Goal: Task Accomplishment & Management: Manage account settings

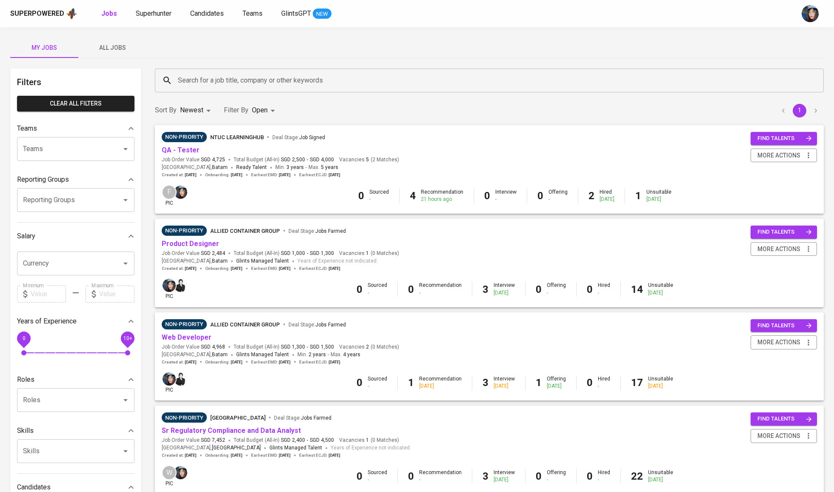
click at [213, 79] on input "Search for a job title, company or other keywords" at bounding box center [492, 80] width 632 height 16
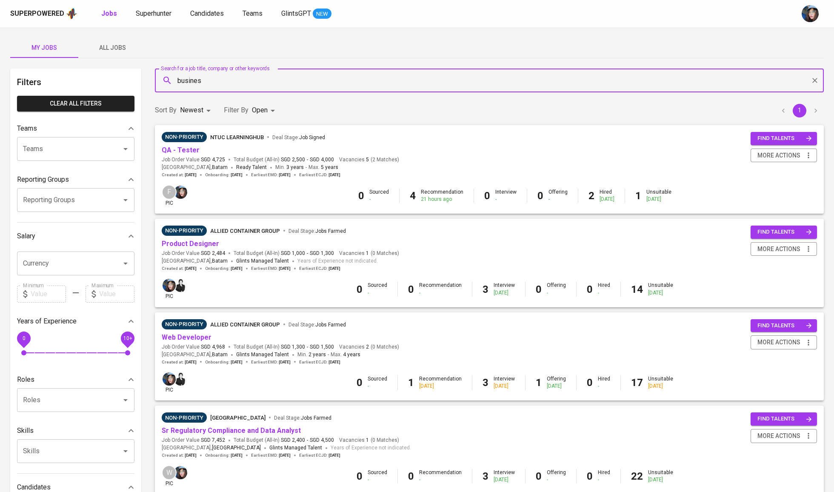
type input "business"
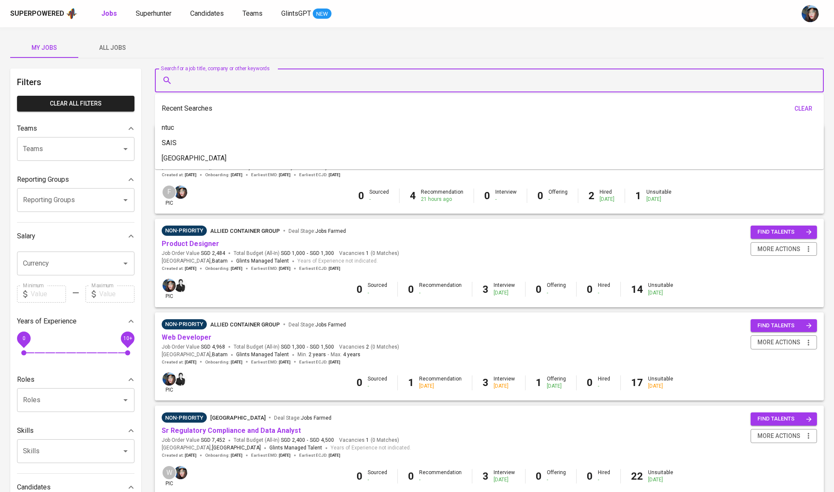
type input "Q"
type input "NTUC"
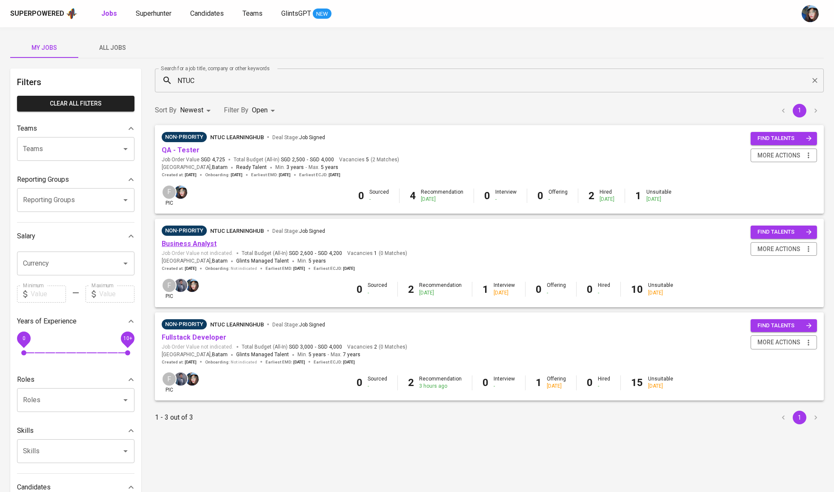
click at [189, 243] on link "Business Analyst" at bounding box center [189, 244] width 55 height 8
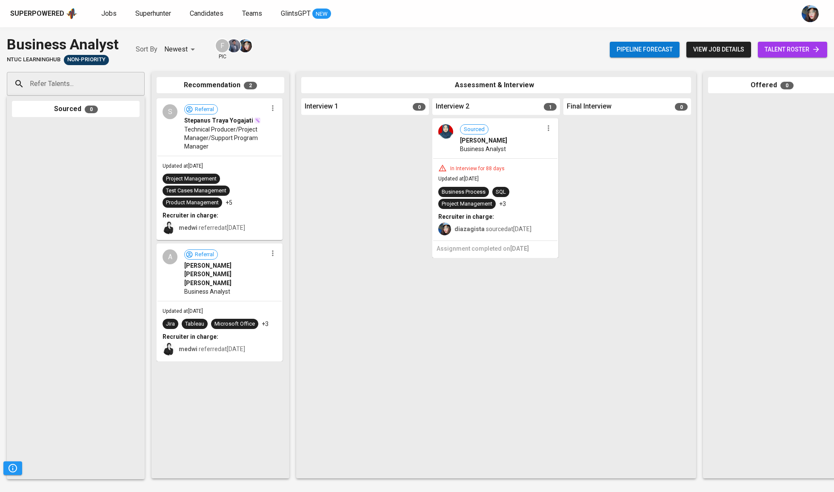
click at [785, 53] on span "talent roster" at bounding box center [793, 49] width 56 height 11
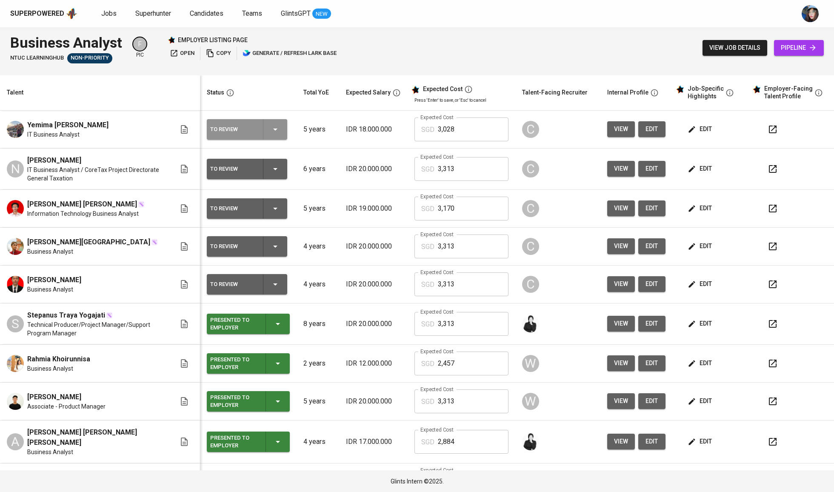
click at [280, 136] on div "To Review" at bounding box center [247, 129] width 74 height 20
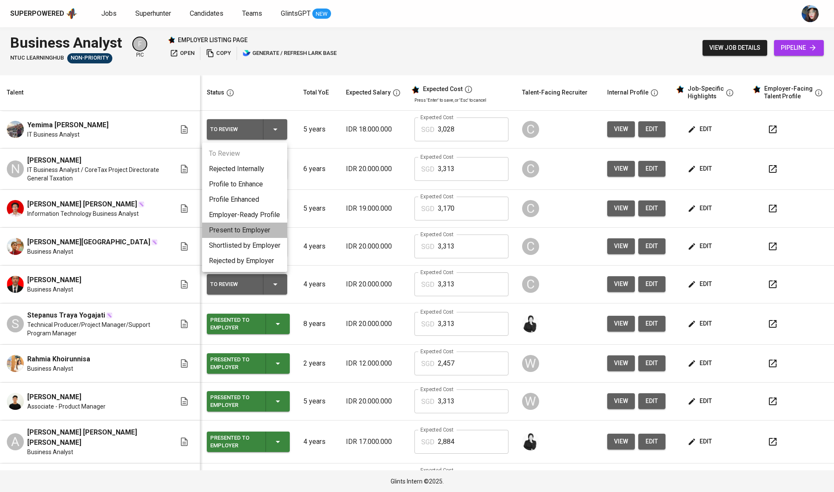
click at [263, 225] on li "Present to Employer" at bounding box center [244, 230] width 85 height 15
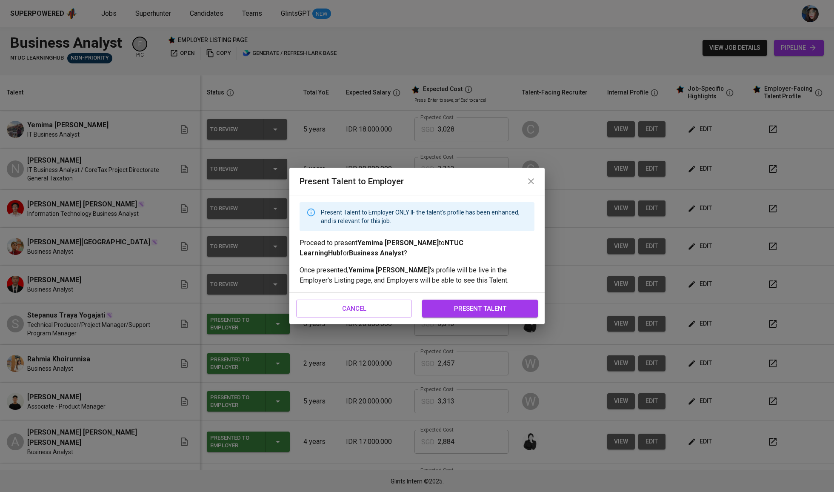
click at [471, 301] on button "present talent" at bounding box center [480, 309] width 116 height 18
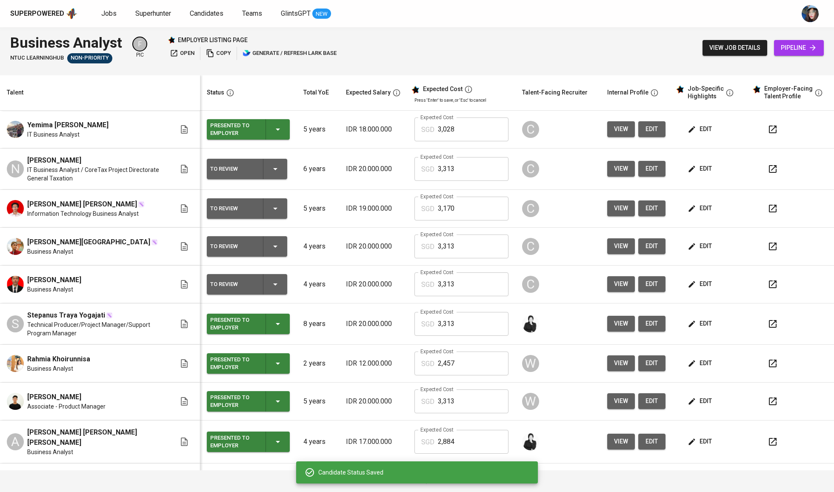
click at [272, 167] on icon "button" at bounding box center [275, 169] width 10 height 10
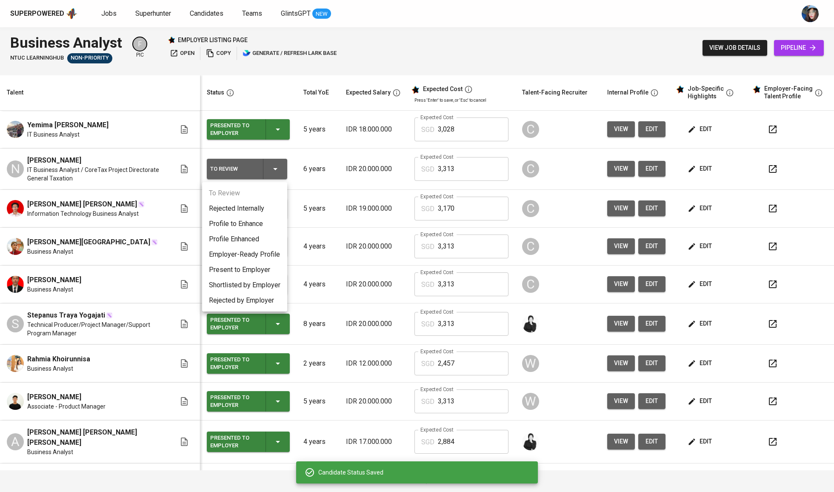
click at [253, 263] on li "Present to Employer" at bounding box center [244, 269] width 85 height 15
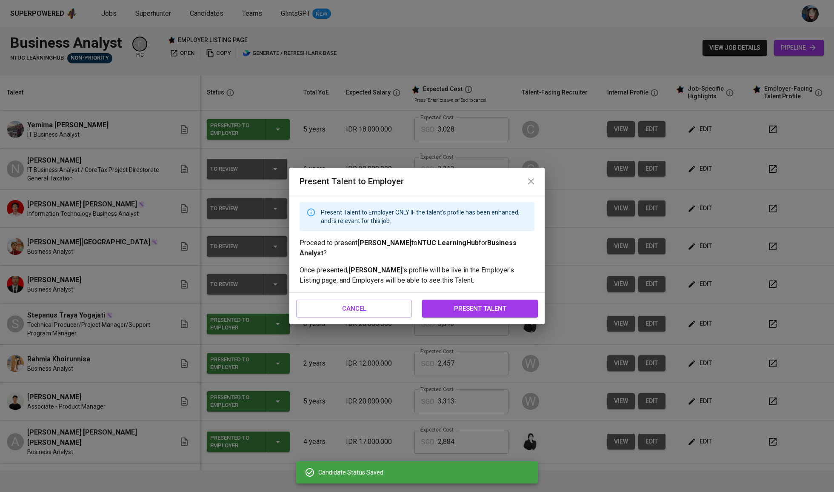
click at [441, 298] on div "cancel present talent" at bounding box center [416, 308] width 255 height 31
click at [446, 303] on span "present talent" at bounding box center [480, 308] width 97 height 11
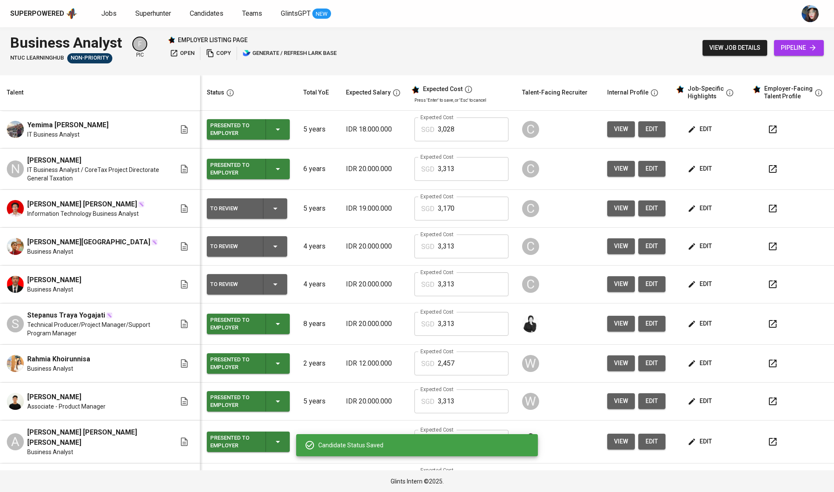
click at [273, 210] on icon "button" at bounding box center [275, 209] width 4 height 2
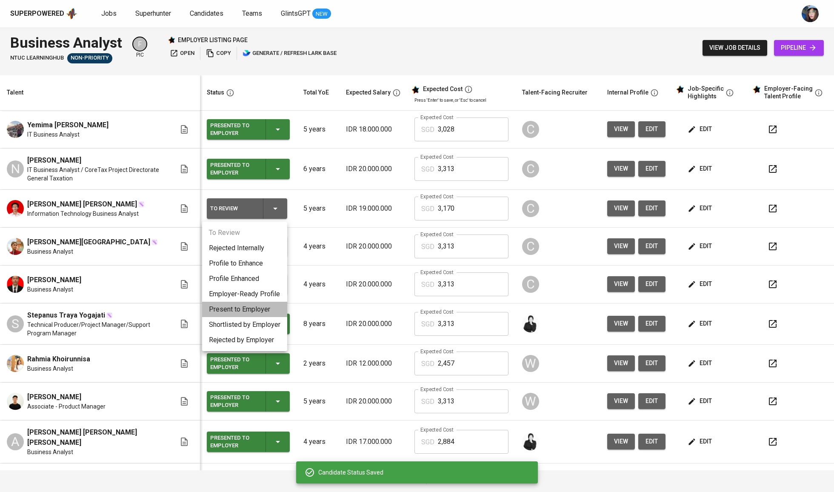
click at [264, 309] on li "Present to Employer" at bounding box center [244, 309] width 85 height 15
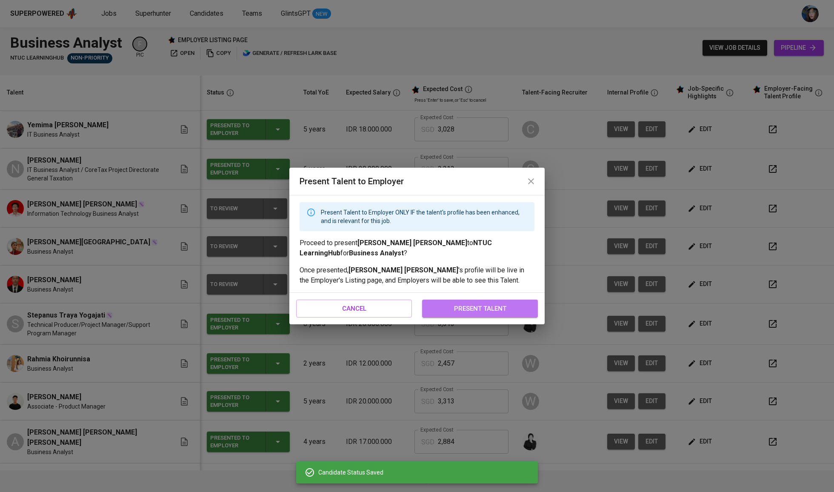
click at [470, 317] on button "present talent" at bounding box center [480, 309] width 116 height 18
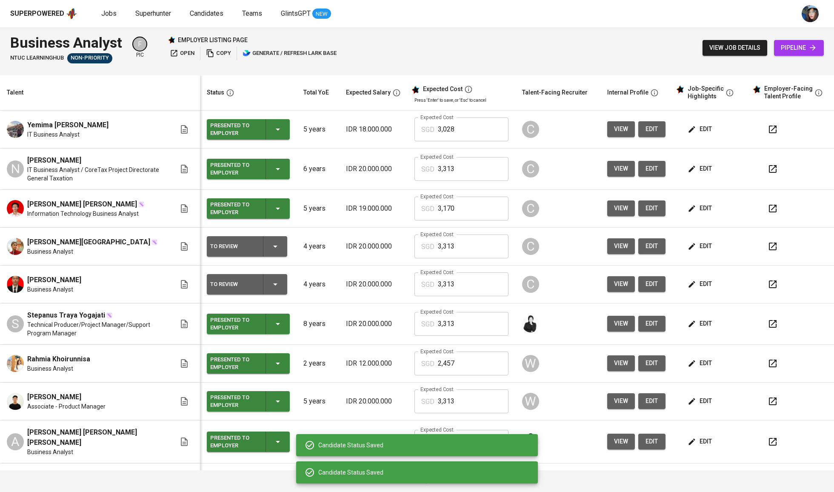
click at [275, 243] on icon "button" at bounding box center [275, 246] width 10 height 10
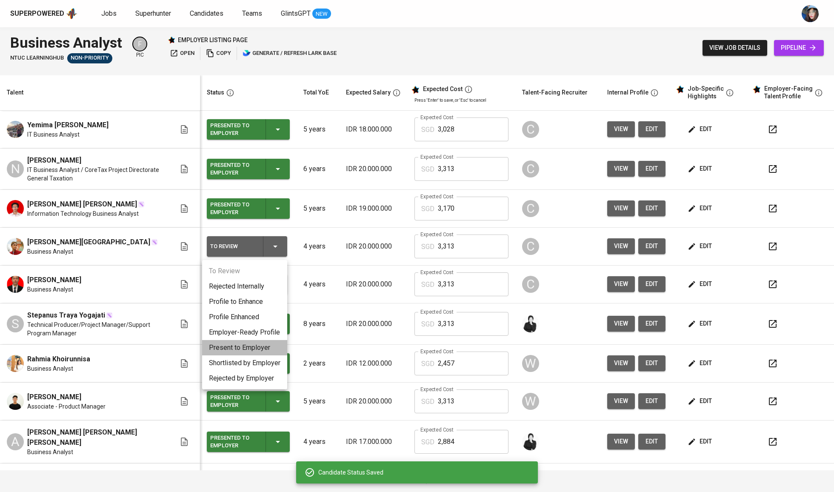
click at [268, 346] on li "Present to Employer" at bounding box center [244, 347] width 85 height 15
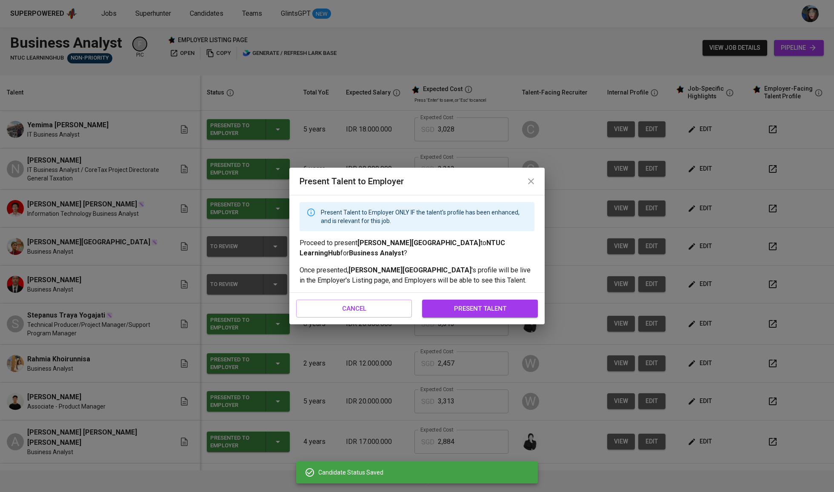
click at [495, 307] on span "present talent" at bounding box center [480, 308] width 97 height 11
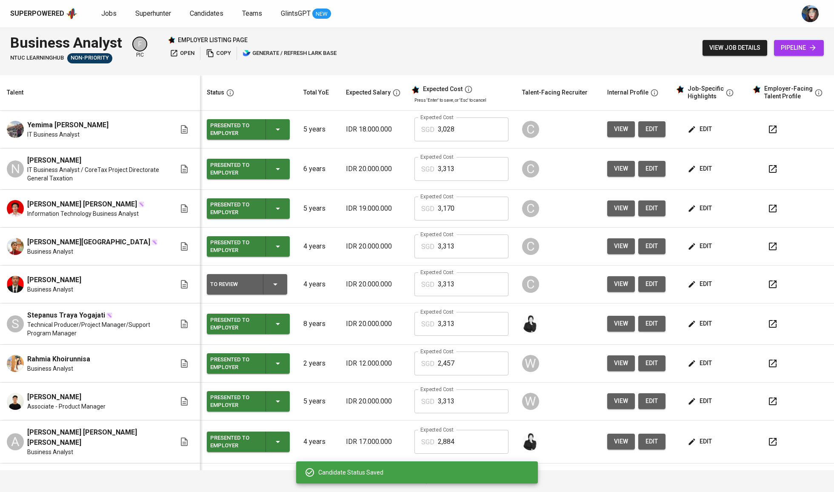
click at [281, 295] on div "To Review" at bounding box center [247, 284] width 74 height 20
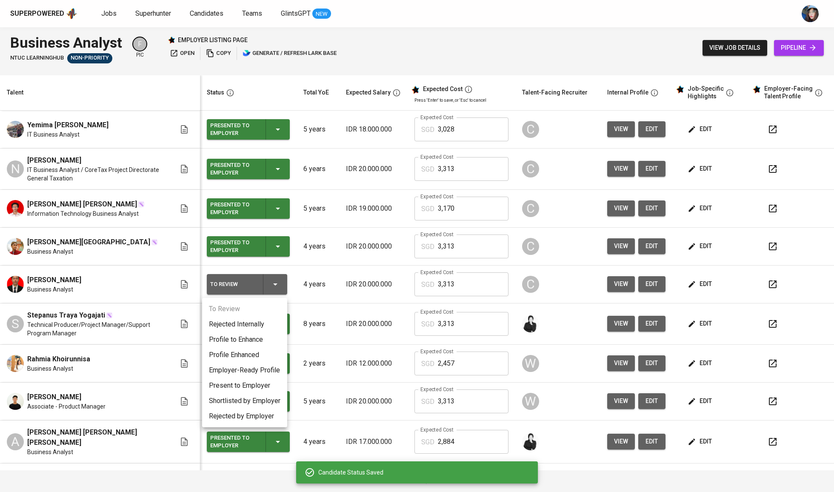
click at [249, 386] on li "Present to Employer" at bounding box center [244, 385] width 85 height 15
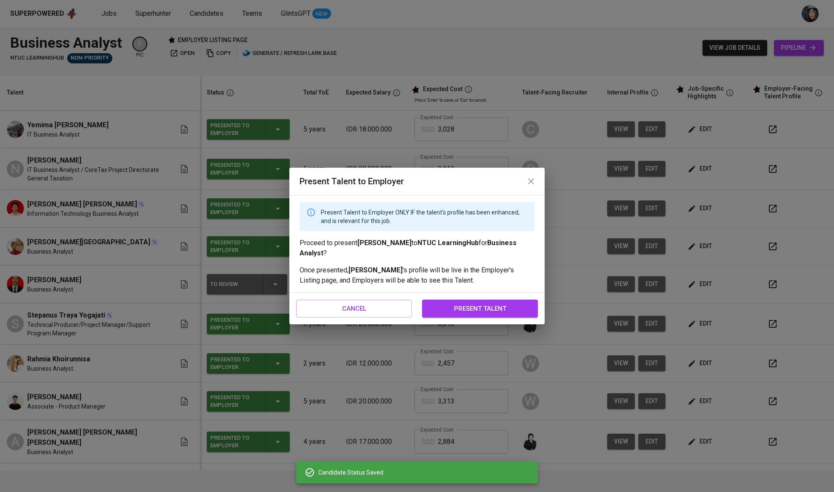
click at [479, 316] on button "present talent" at bounding box center [480, 309] width 116 height 18
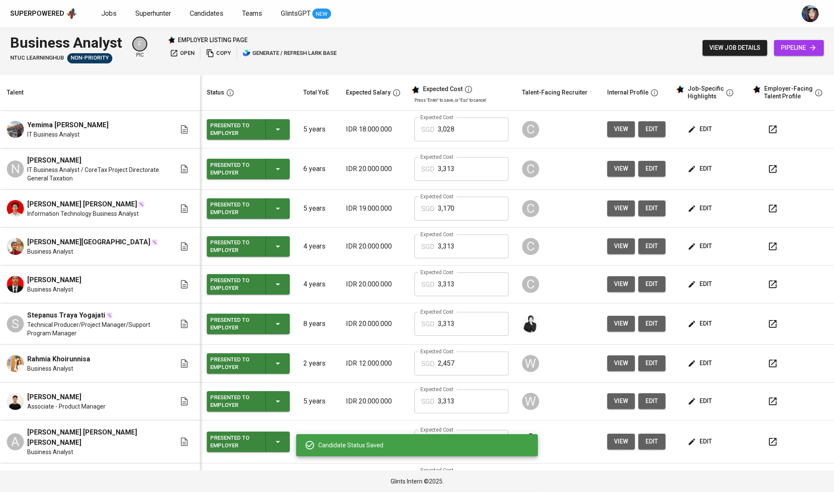
click at [491, 306] on td "Expected Cost SGD 3,313 Expected Cost" at bounding box center [462, 323] width 108 height 41
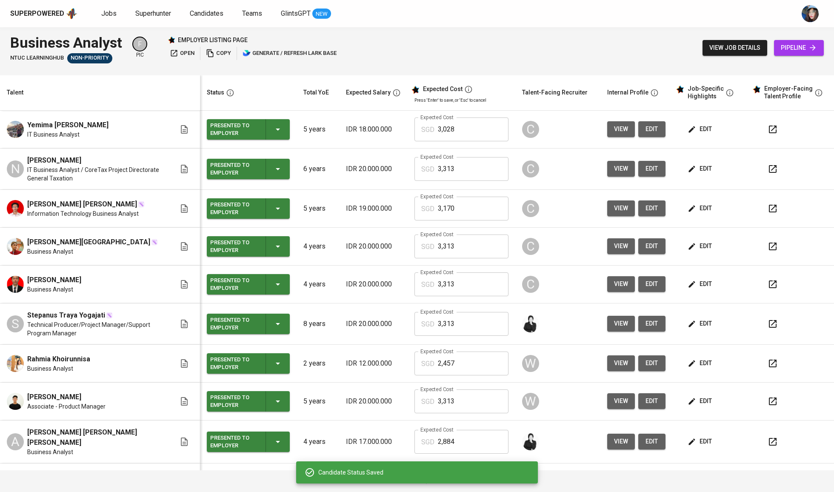
click at [698, 132] on span "edit" at bounding box center [700, 129] width 23 height 11
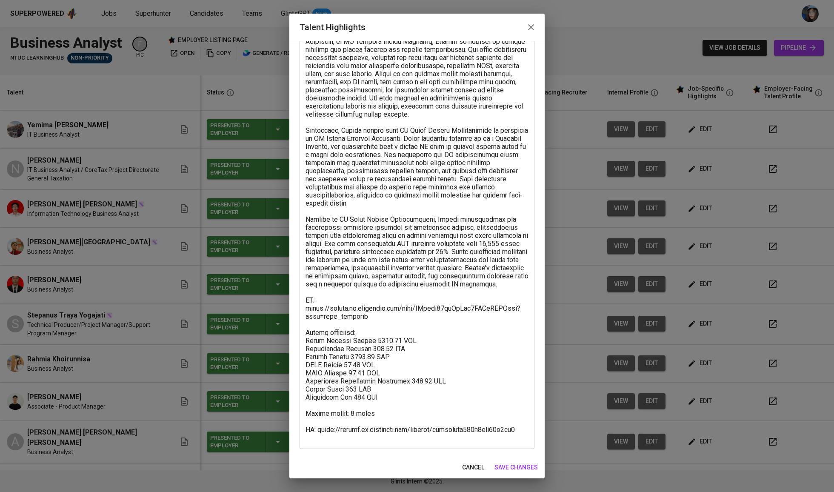
click at [346, 426] on textarea at bounding box center [417, 203] width 223 height 477
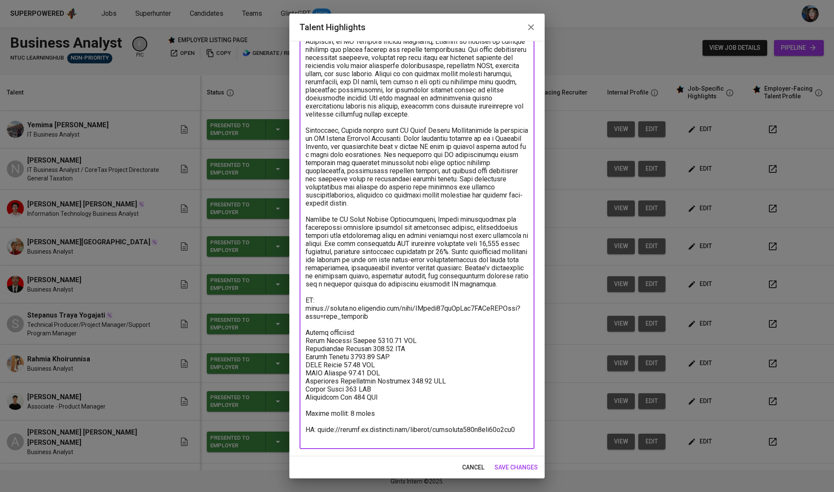
click at [346, 426] on textarea at bounding box center [417, 203] width 223 height 477
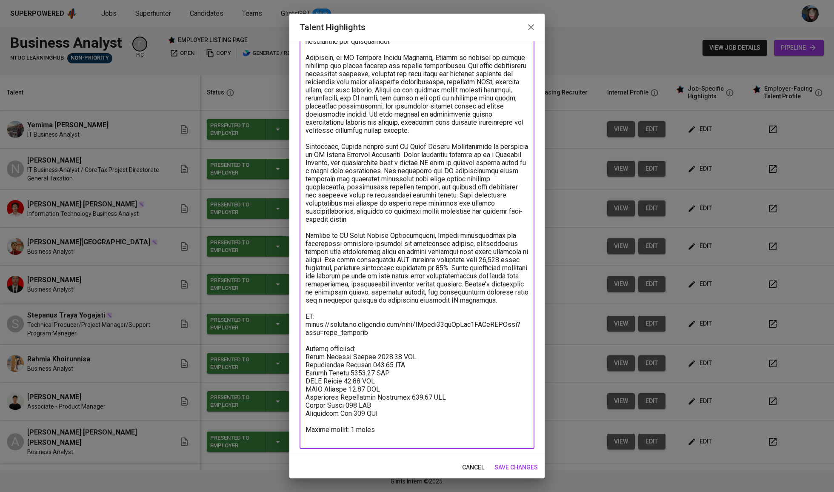
type textarea "Yemima is an experienced IT Business Analyst, expertise in bridging business re…"
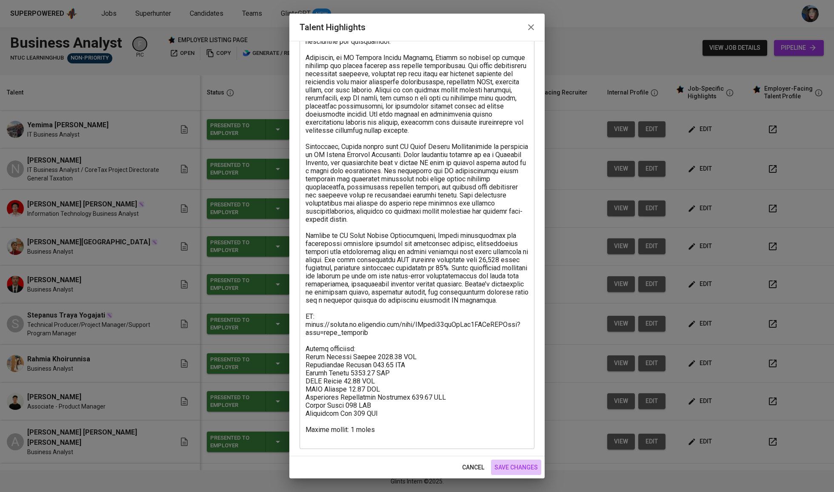
click at [515, 463] on span "save changes" at bounding box center [516, 467] width 43 height 11
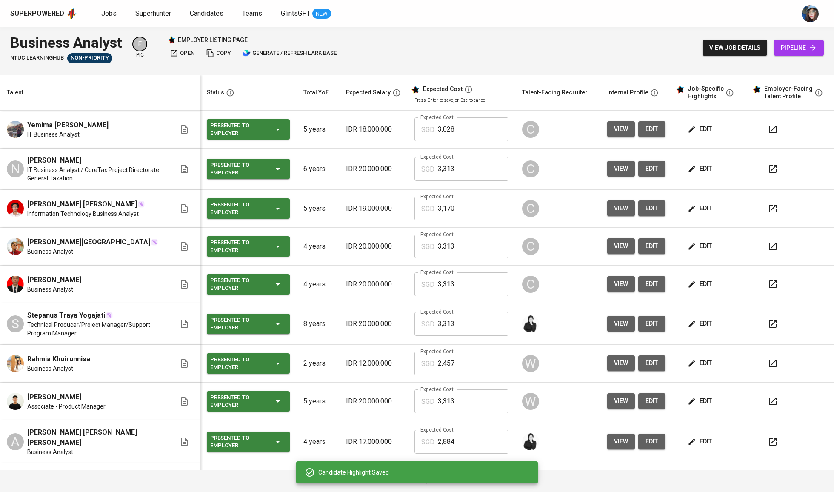
click at [695, 171] on span "edit" at bounding box center [700, 168] width 23 height 11
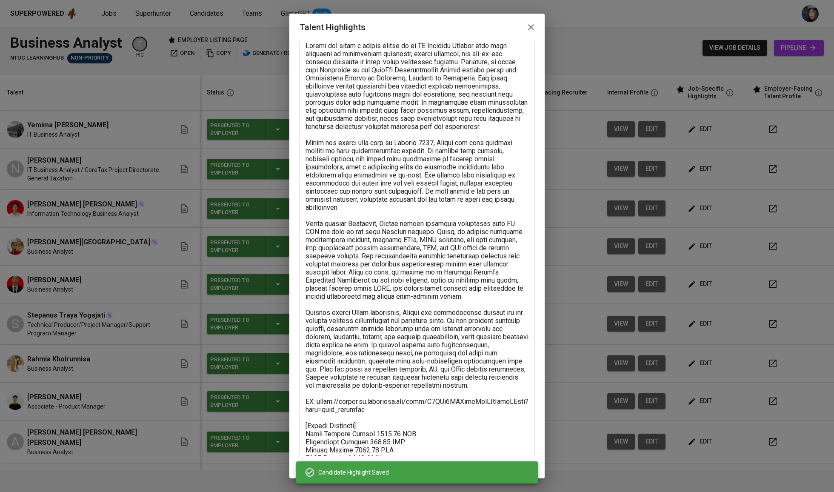
scroll to position [133, 0]
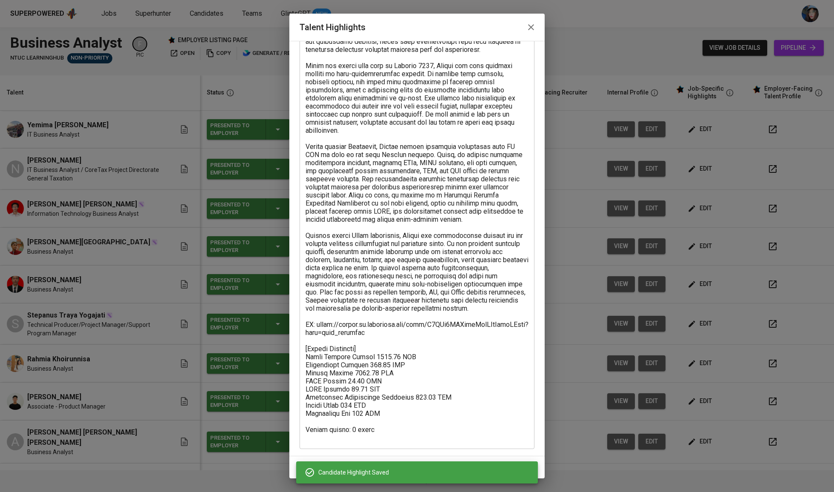
click at [360, 432] on textarea at bounding box center [417, 203] width 223 height 477
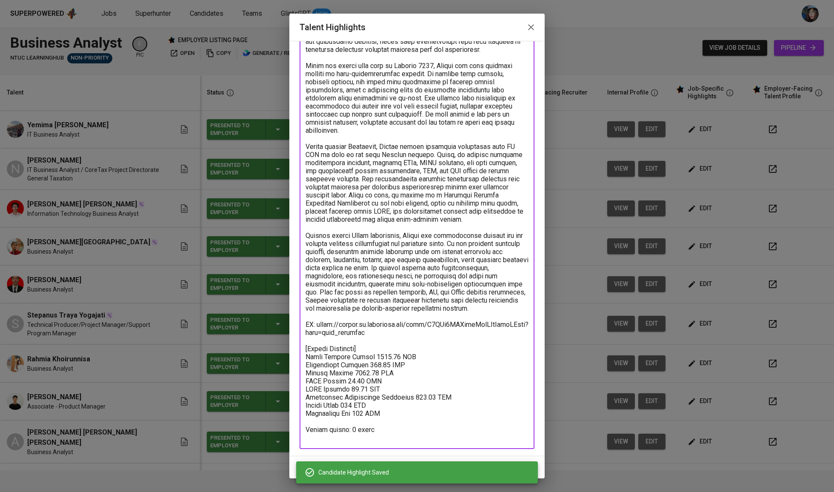
click at [360, 432] on textarea at bounding box center [417, 203] width 223 height 477
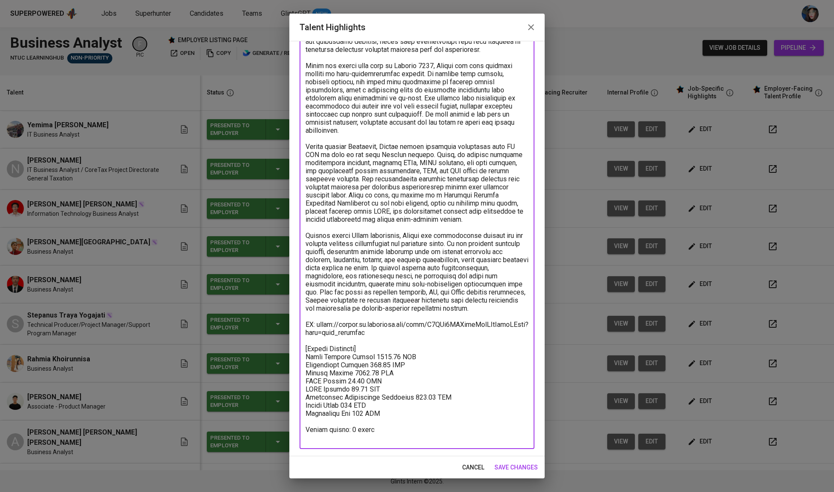
click at [366, 435] on textarea at bounding box center [417, 203] width 223 height 477
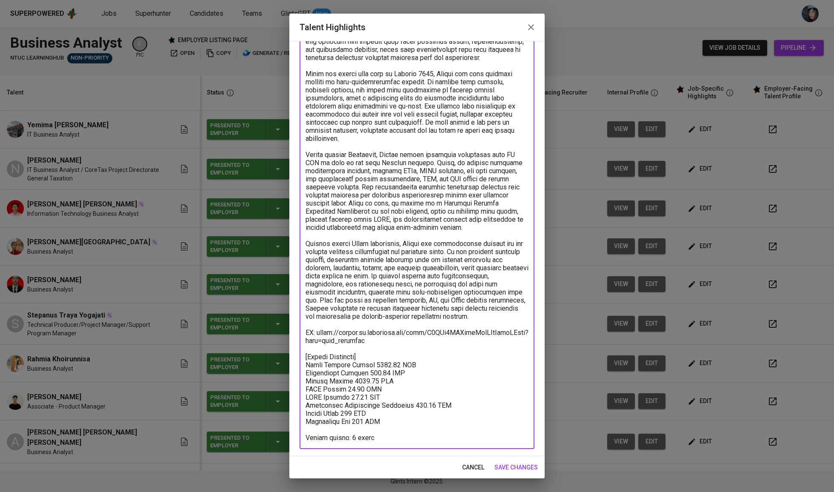
type textarea "[PERSON_NAME] has built a strong career as an IT Business Analyst with deep exp…"
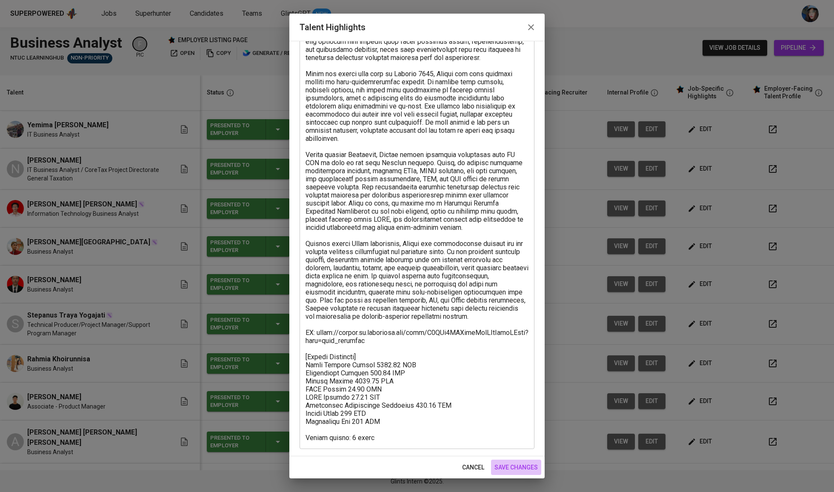
click at [506, 466] on span "save changes" at bounding box center [516, 467] width 43 height 11
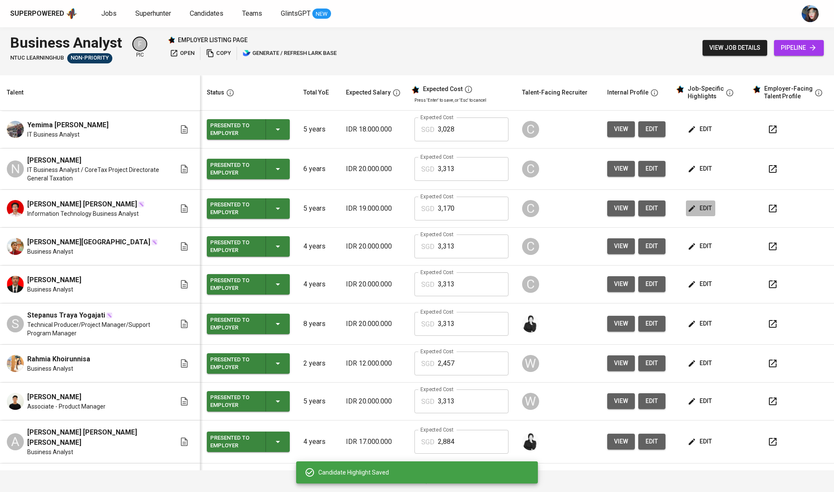
click at [697, 208] on span "edit" at bounding box center [700, 208] width 23 height 11
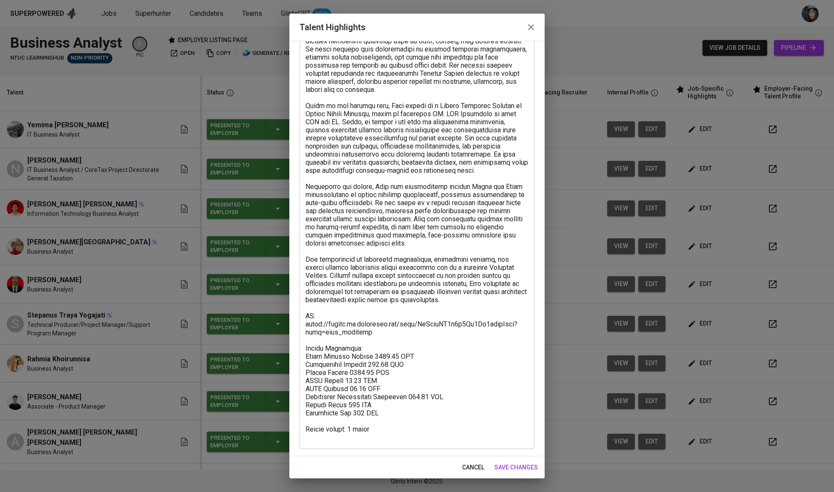
scroll to position [101, 0]
click at [371, 433] on textarea at bounding box center [417, 219] width 223 height 445
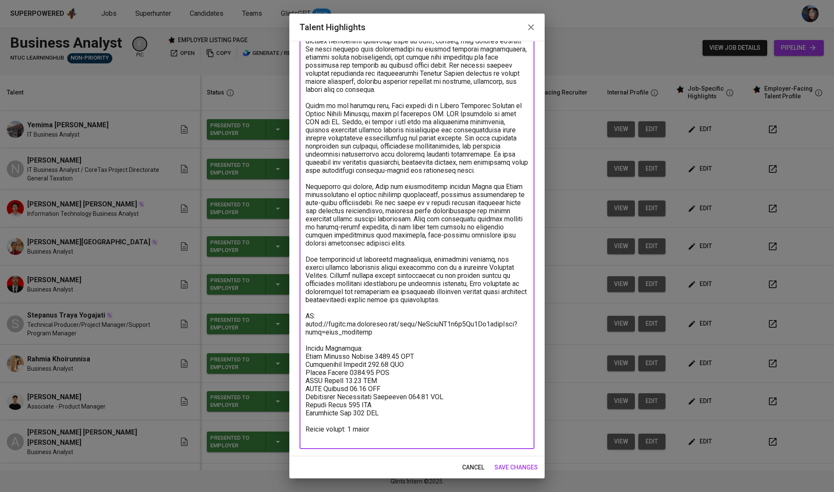
click at [372, 435] on textarea at bounding box center [417, 219] width 223 height 445
type textarea "[PERSON_NAME] has built his career as a Business Analyst with strong expertise …"
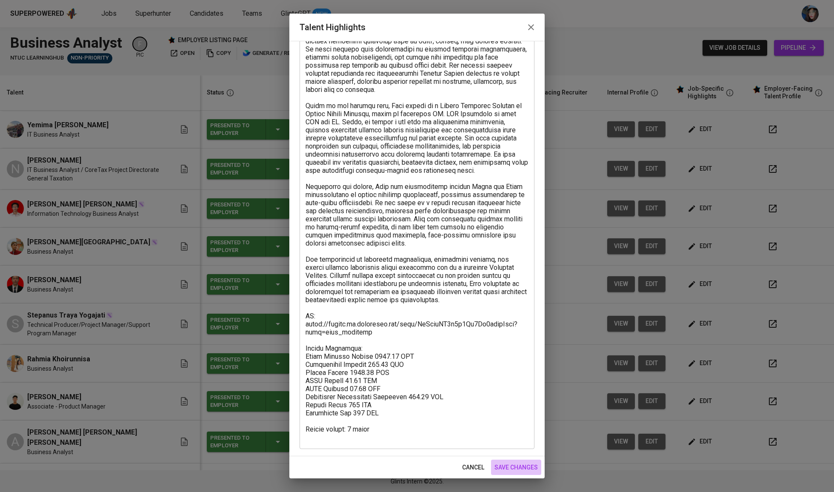
click at [496, 460] on button "save changes" at bounding box center [516, 468] width 50 height 16
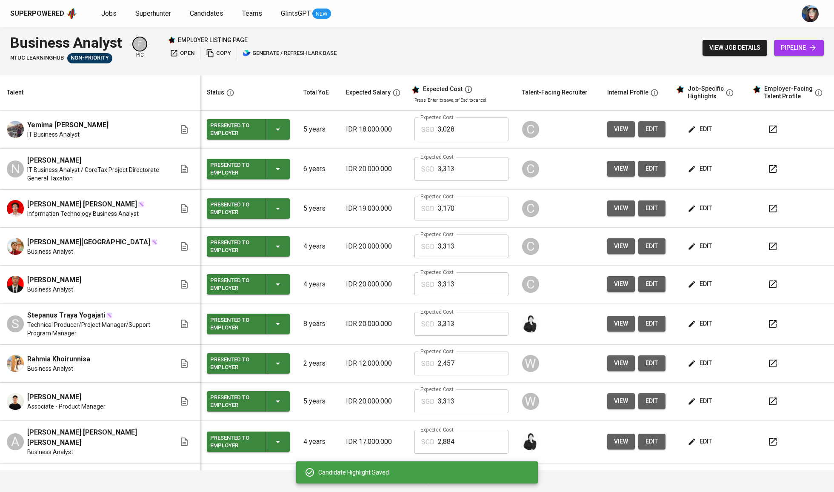
click at [693, 250] on span "edit" at bounding box center [700, 246] width 23 height 11
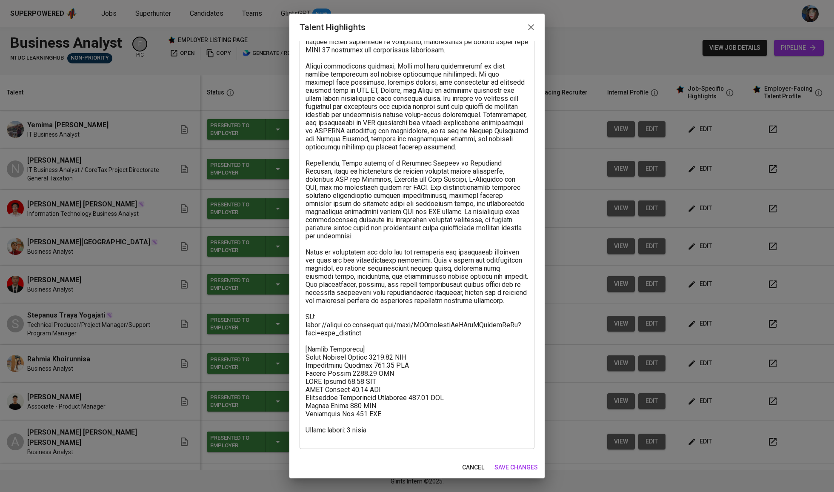
scroll to position [140, 0]
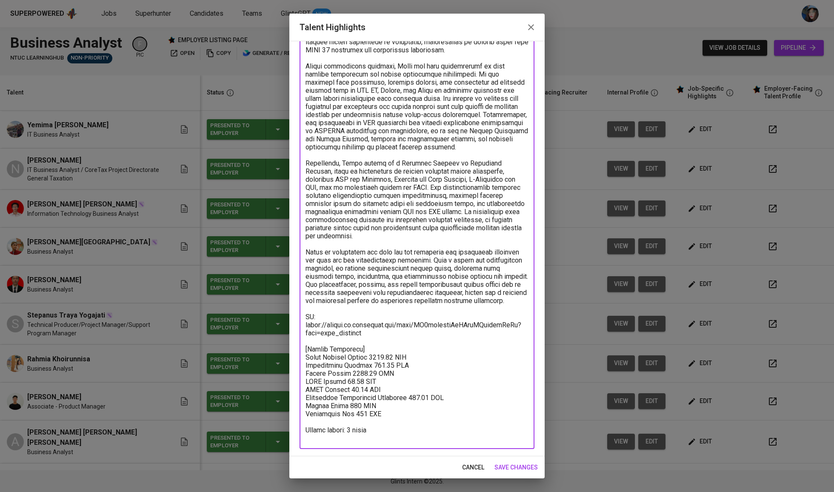
click at [398, 435] on textarea at bounding box center [417, 199] width 223 height 484
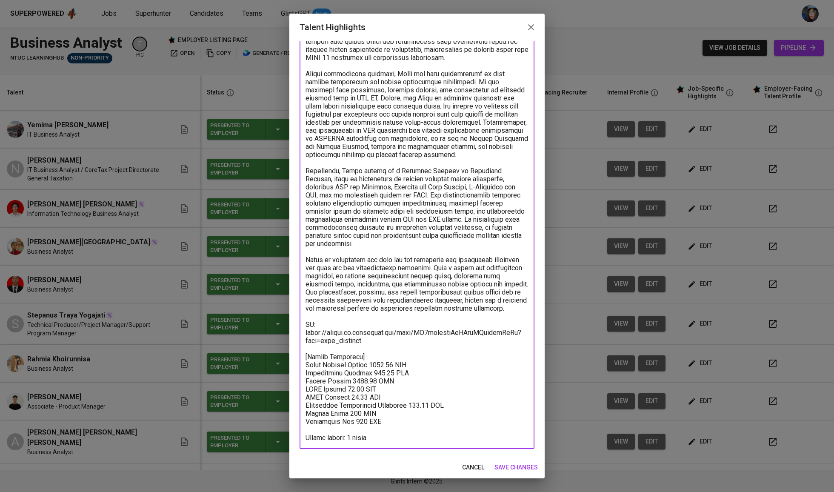
scroll to position [133, 0]
type textarea "[PERSON_NAME] has developed a strong career as a Business Analyst within the co…"
click at [504, 465] on span "save changes" at bounding box center [516, 467] width 43 height 11
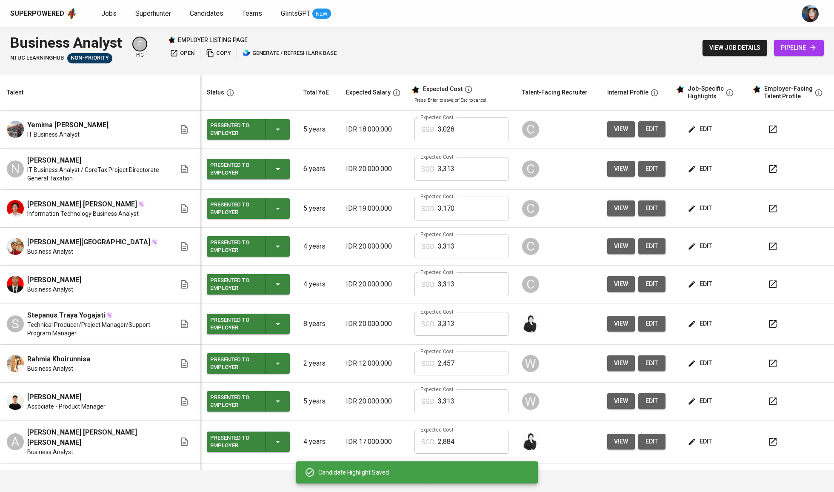
click at [694, 285] on span "edit" at bounding box center [700, 284] width 23 height 11
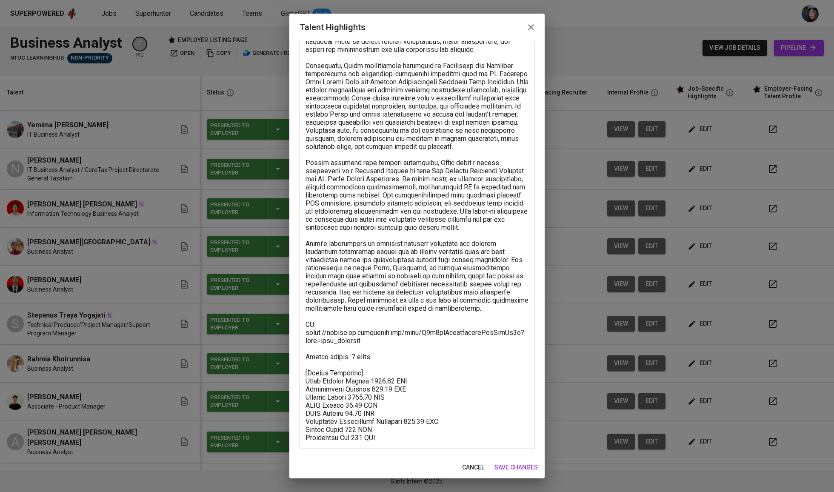
click at [390, 441] on div "x Talent Highlights" at bounding box center [417, 203] width 235 height 492
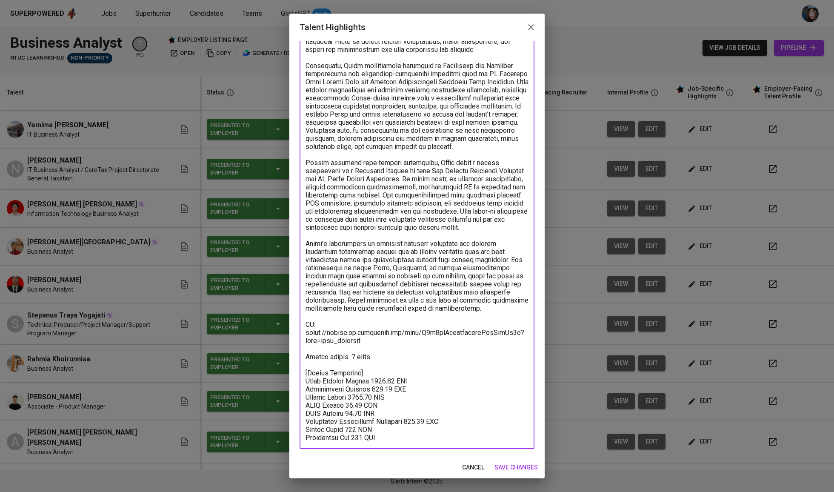
scroll to position [0, 0]
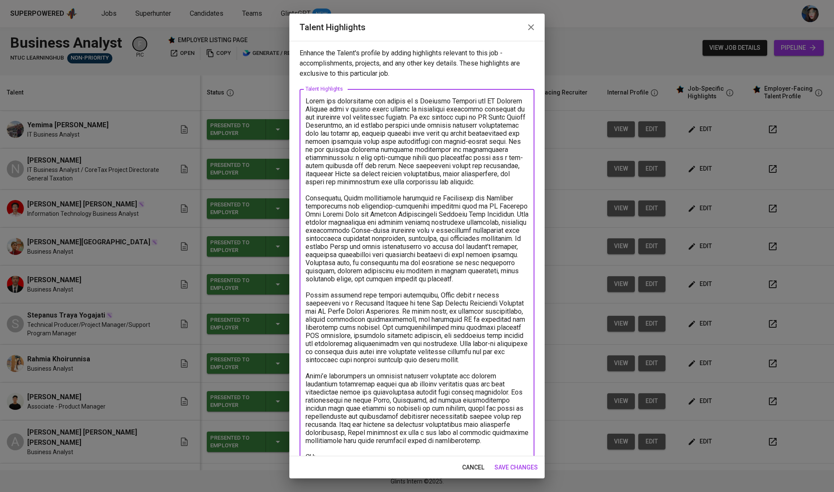
click at [390, 441] on textarea at bounding box center [417, 335] width 223 height 477
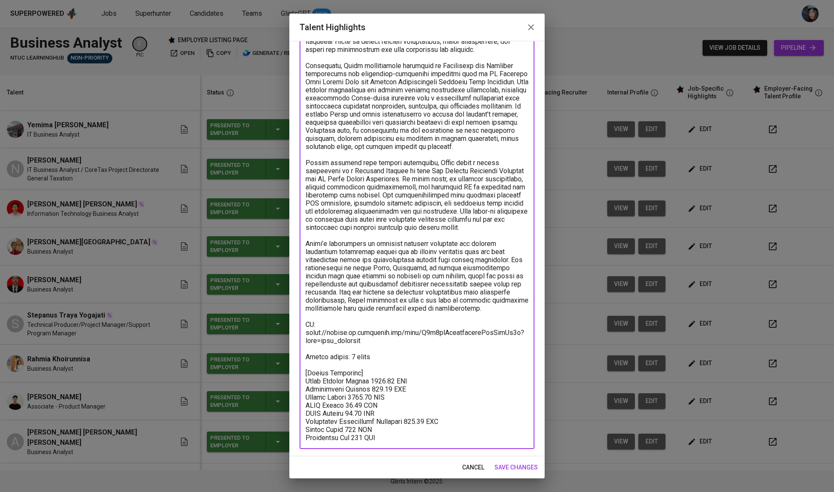
click at [373, 432] on textarea at bounding box center [417, 203] width 223 height 477
type textarea "[PERSON_NAME] has established his career as a Business Analyst and IT Project M…"
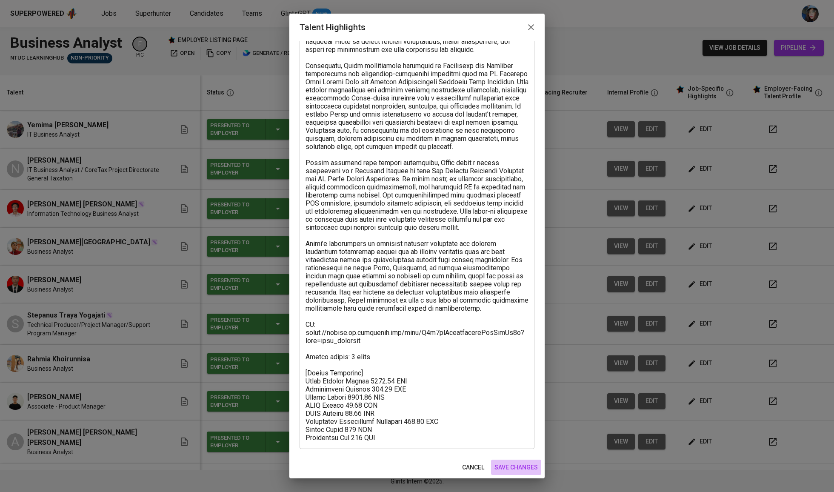
click at [512, 464] on span "save changes" at bounding box center [516, 467] width 43 height 11
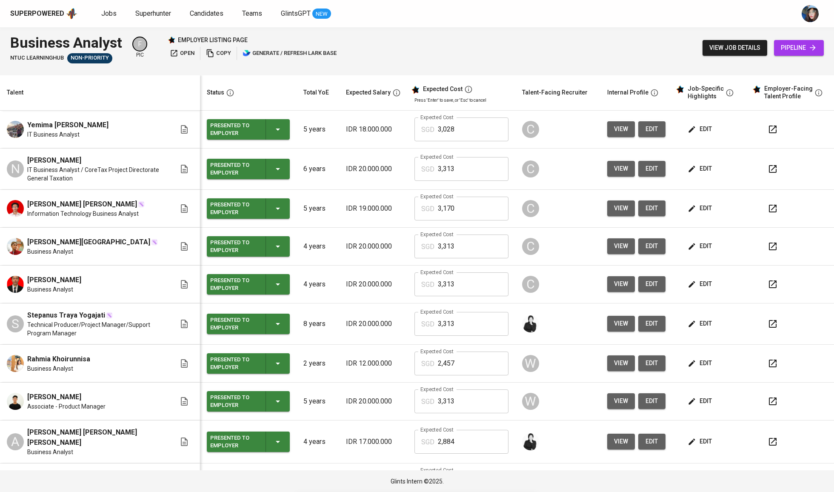
click at [689, 295] on td "edit" at bounding box center [710, 285] width 77 height 38
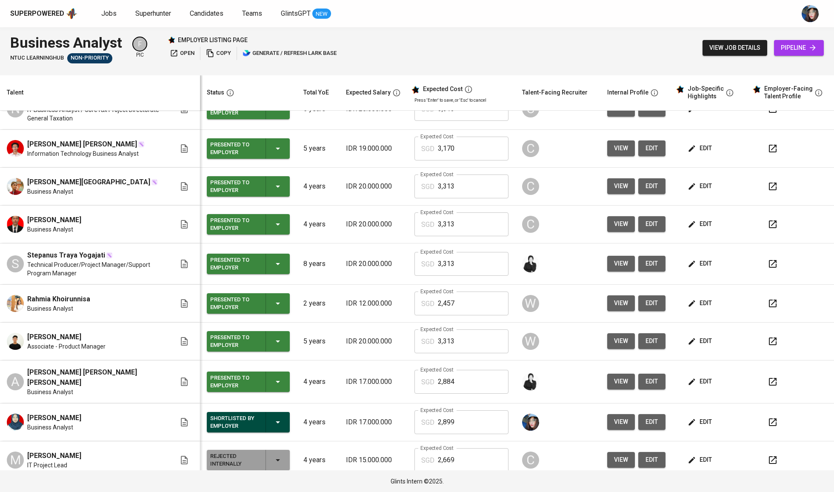
scroll to position [62, 0]
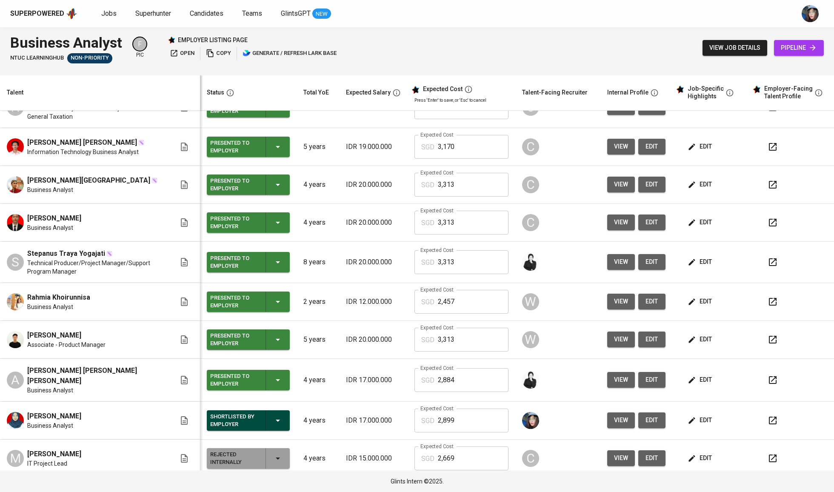
click at [695, 223] on span "edit" at bounding box center [700, 222] width 23 height 11
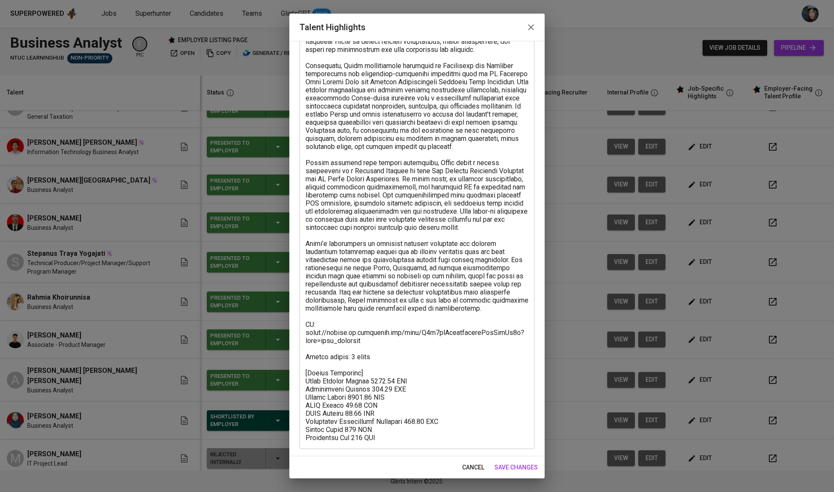
scroll to position [133, 0]
